Goal: Navigation & Orientation: Find specific page/section

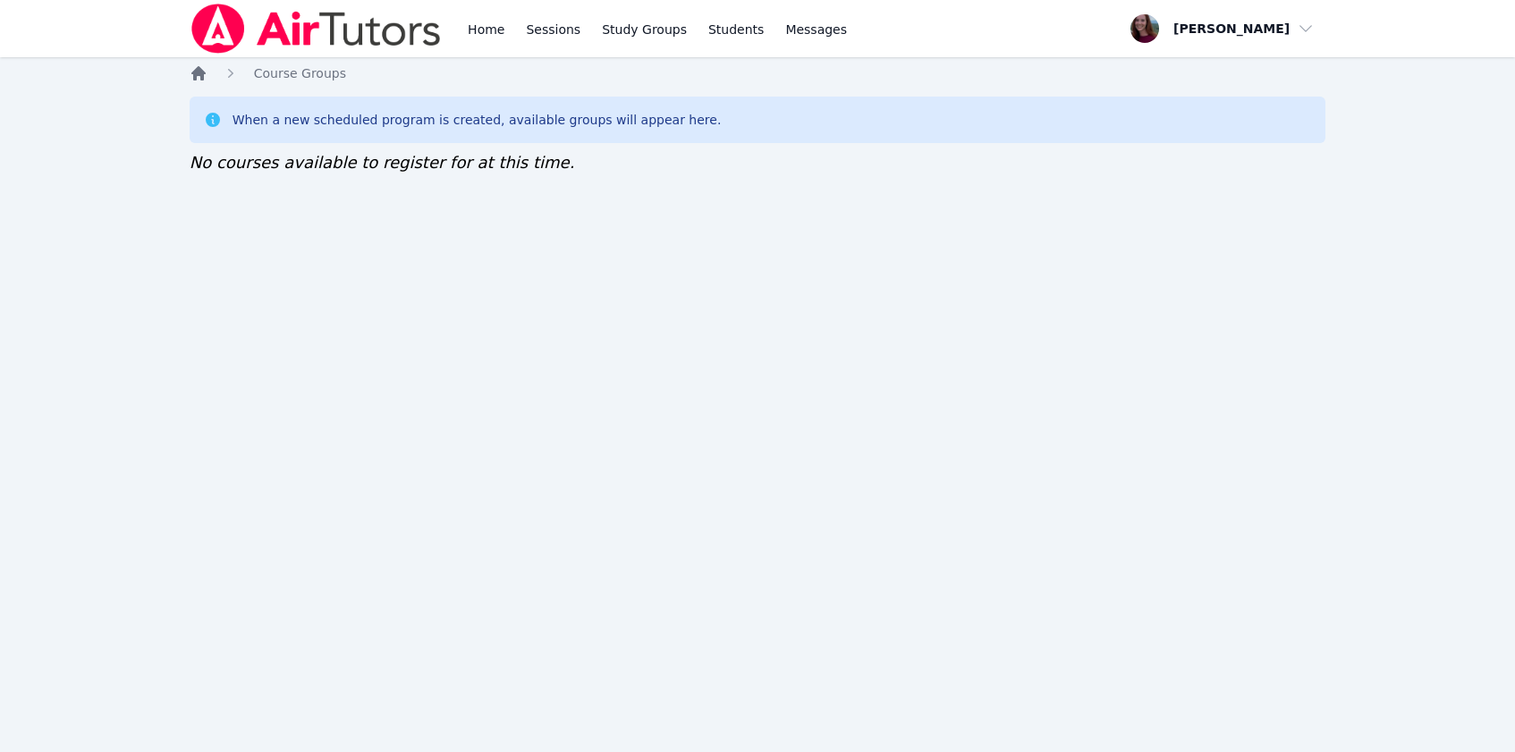
click at [199, 74] on icon "Breadcrumb" at bounding box center [198, 73] width 14 height 14
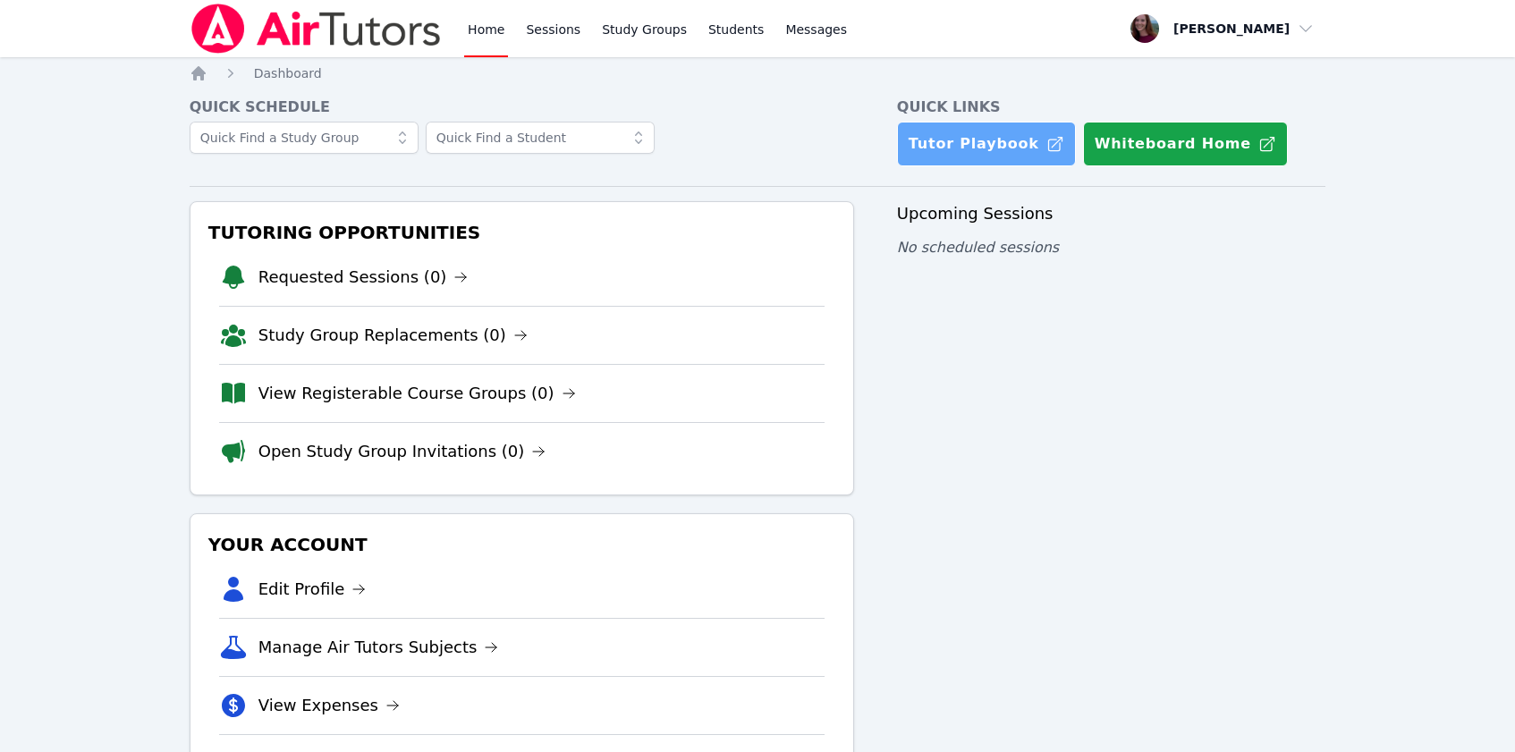
click at [937, 134] on link "Tutor Playbook" at bounding box center [986, 144] width 179 height 45
click at [343, 396] on link "View Registerable Course Groups (0)" at bounding box center [416, 393] width 317 height 25
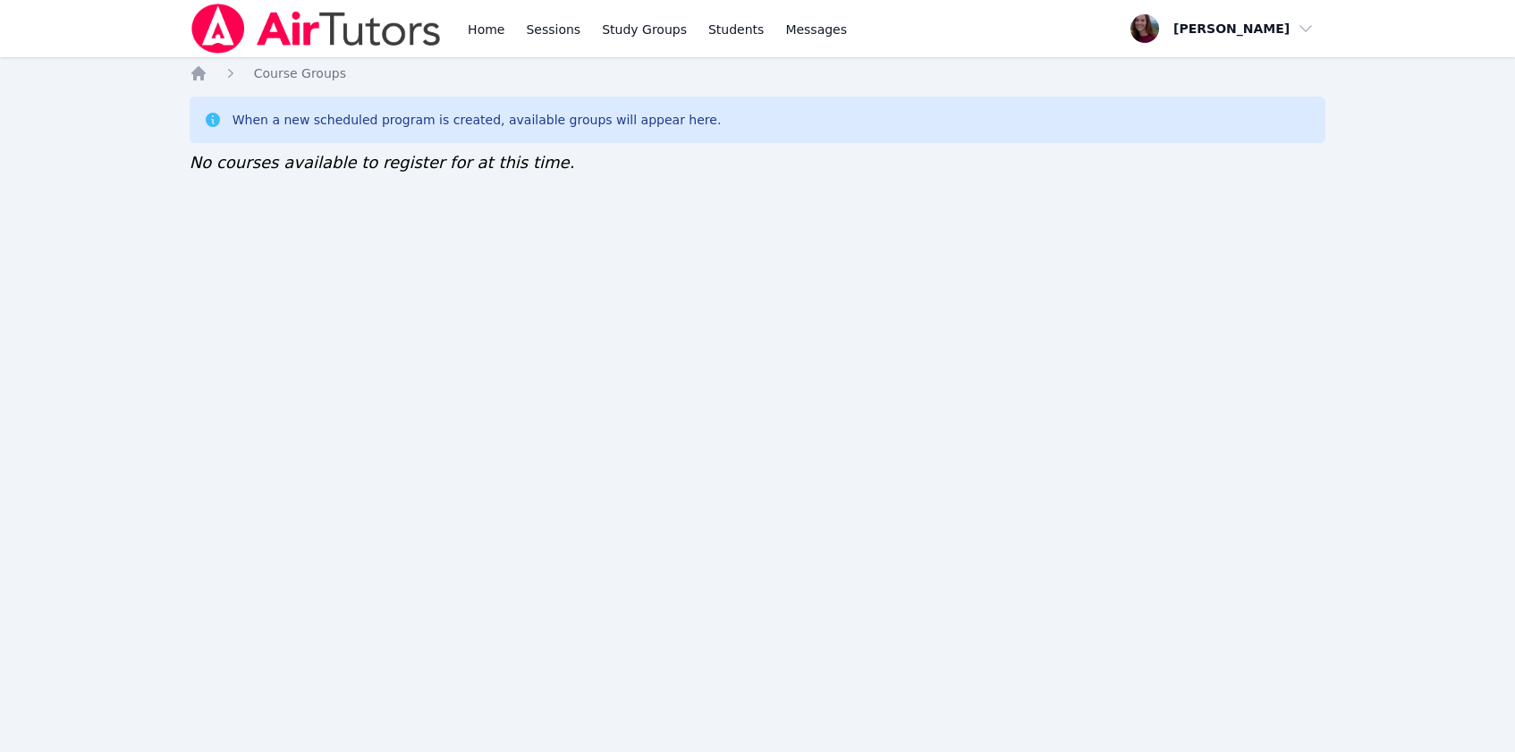
click at [170, 395] on div "Home Sessions Study Groups Students Messages Open user menu Amy Burnett Open ma…" at bounding box center [757, 376] width 1515 height 752
